Goal: Information Seeking & Learning: Learn about a topic

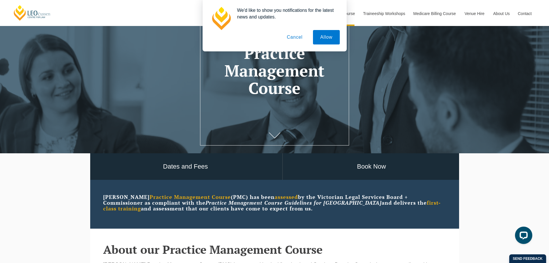
scroll to position [144, 0]
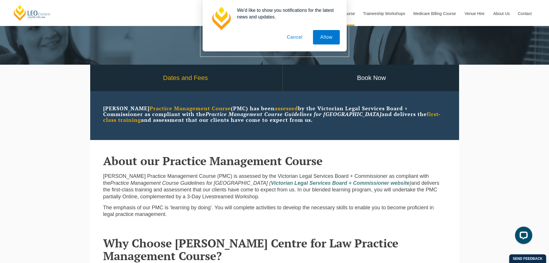
click at [214, 78] on link "Dates and Fees" at bounding box center [186, 78] width 194 height 27
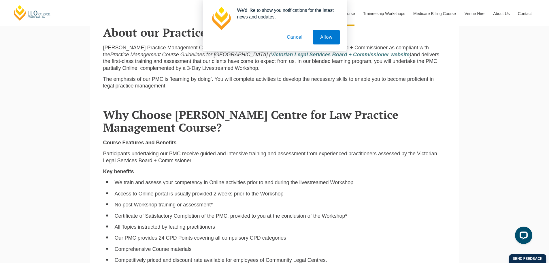
scroll to position [288, 0]
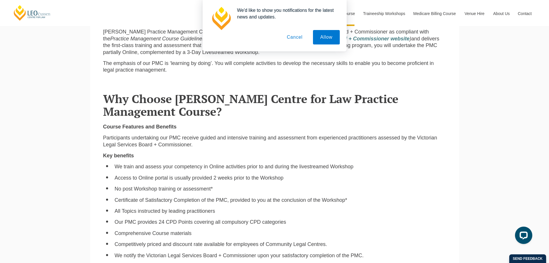
drag, startPoint x: 327, startPoint y: 144, endPoint x: 331, endPoint y: 141, distance: 4.5
click at [327, 144] on p "Participants undertaking our PMC receive guided and intensive training and asse…" at bounding box center [274, 141] width 343 height 14
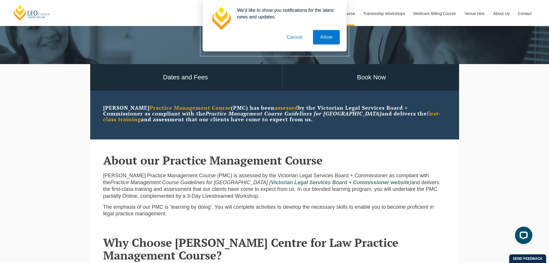
scroll to position [144, 0]
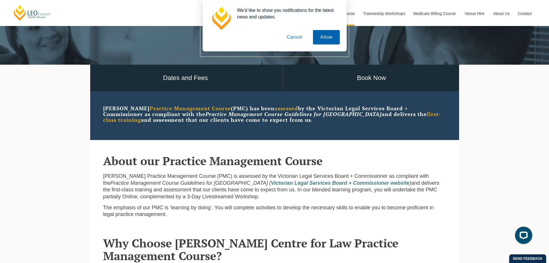
click at [327, 40] on button "Allow" at bounding box center [326, 37] width 27 height 14
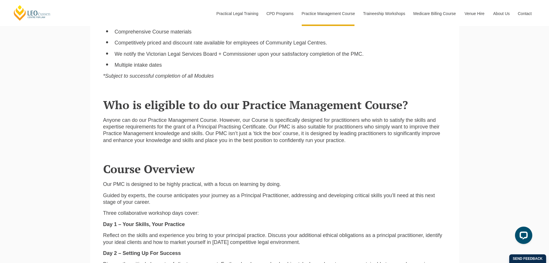
scroll to position [490, 0]
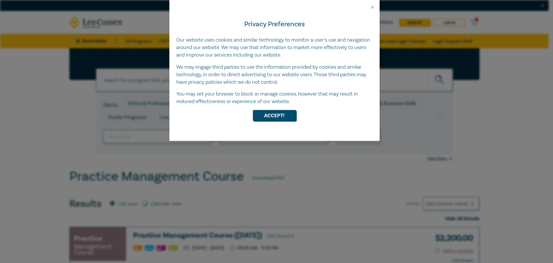
click at [368, 6] on div at bounding box center [275, 5] width 210 height 10
click at [287, 110] on button "Accept!" at bounding box center [274, 115] width 43 height 11
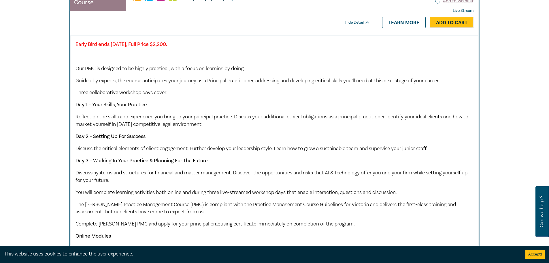
scroll to position [259, 0]
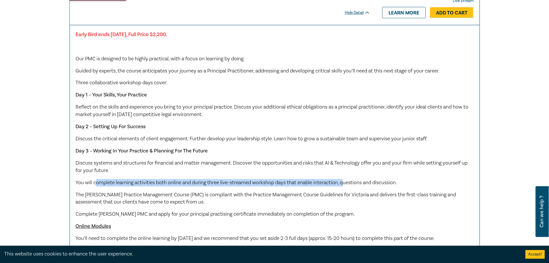
drag, startPoint x: 97, startPoint y: 182, endPoint x: 347, endPoint y: 185, distance: 249.9
click at [347, 185] on span "You will complete learning activities both online and during three live-streame…" at bounding box center [236, 182] width 321 height 7
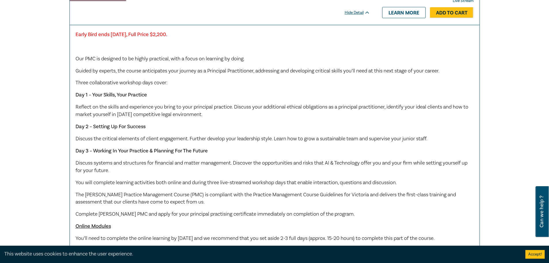
click at [326, 191] on p "The [PERSON_NAME] Practice Management Course (PMC) is compliant with the Practi…" at bounding box center [275, 198] width 398 height 15
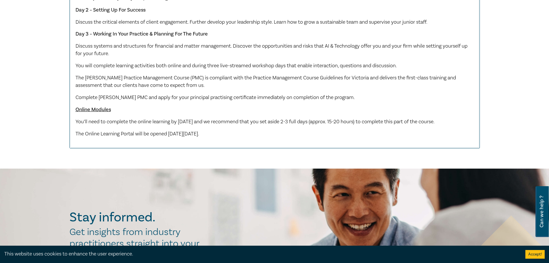
scroll to position [663, 0]
